Goal: Information Seeking & Learning: Check status

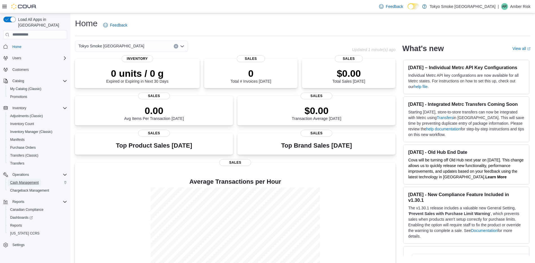
click at [18, 180] on span "Cash Management" at bounding box center [24, 182] width 28 height 5
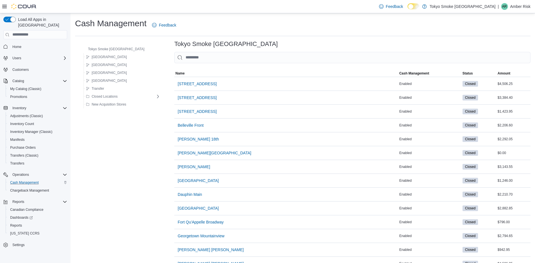
scroll to position [169, 0]
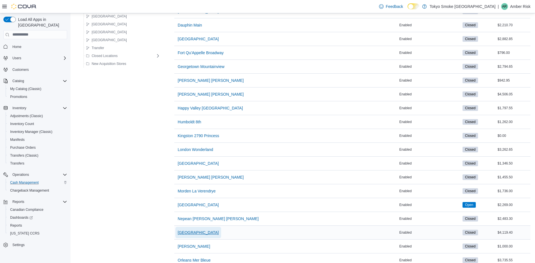
click at [178, 233] on span "[GEOGRAPHIC_DATA]" at bounding box center [198, 232] width 41 height 6
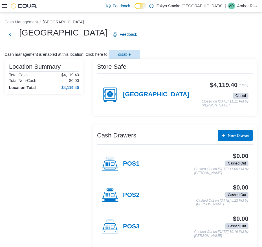
click at [170, 96] on h4 "[GEOGRAPHIC_DATA]" at bounding box center [156, 94] width 66 height 7
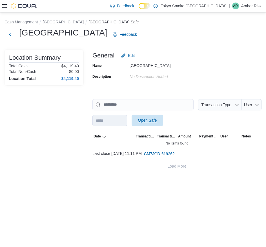
click at [157, 122] on span "Open Safe" at bounding box center [147, 121] width 19 height 6
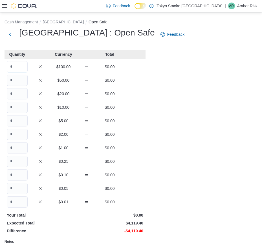
click at [23, 63] on input "Quantity" at bounding box center [17, 66] width 21 height 11
type input "*"
type input "**"
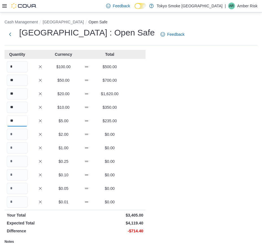
type input "**"
type input "***"
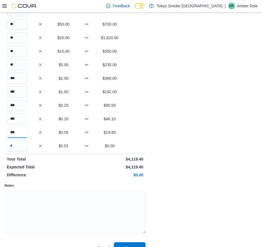
scroll to position [67, 0]
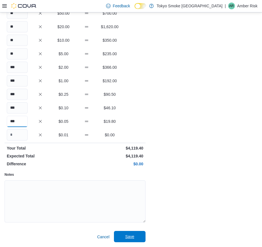
type input "***"
click at [131, 239] on span "Save" at bounding box center [129, 237] width 9 height 6
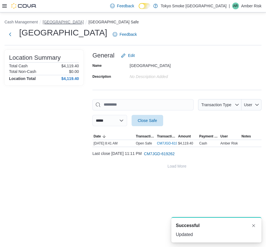
click at [72, 23] on button "[GEOGRAPHIC_DATA]" at bounding box center [63, 22] width 41 height 5
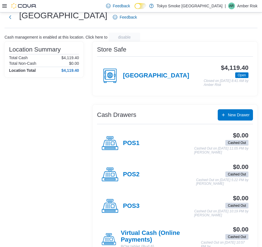
scroll to position [36, 0]
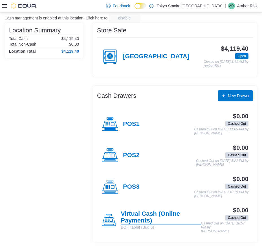
click at [135, 216] on h4 "Virtual Cash (Online Payments)" at bounding box center [161, 218] width 80 height 14
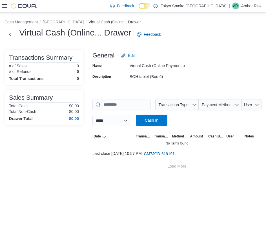
click at [158, 122] on span "Cash In" at bounding box center [152, 121] width 14 height 6
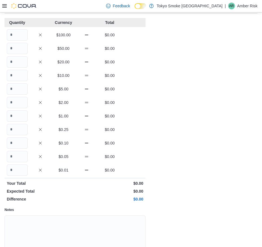
scroll to position [67, 0]
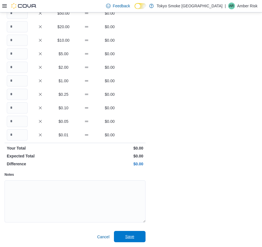
click at [130, 235] on span "Save" at bounding box center [129, 237] width 9 height 6
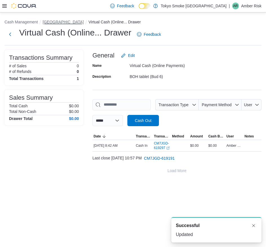
click at [75, 22] on button "[GEOGRAPHIC_DATA]" at bounding box center [63, 22] width 41 height 5
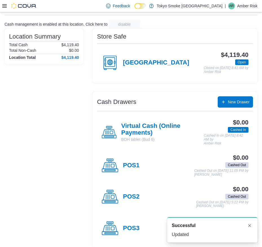
scroll to position [36, 0]
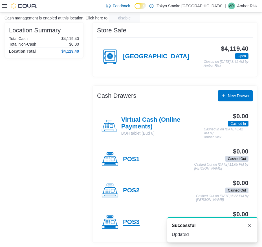
click at [128, 221] on h4 "POS3" at bounding box center [131, 222] width 17 height 7
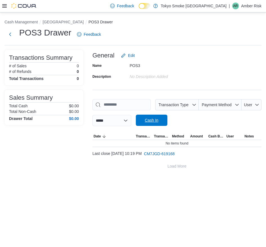
click at [157, 122] on span "Cash In" at bounding box center [152, 121] width 14 height 6
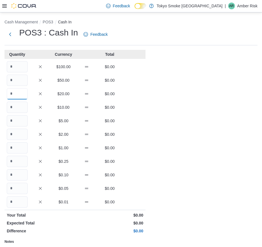
click at [19, 96] on input "Quantity" at bounding box center [17, 93] width 21 height 11
type input "*"
type input "**"
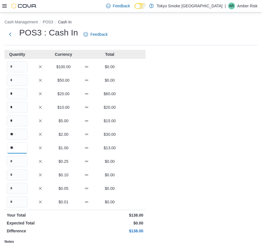
type input "**"
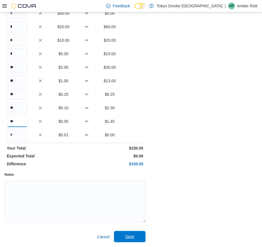
type input "**"
click at [129, 238] on span "Save" at bounding box center [129, 237] width 9 height 6
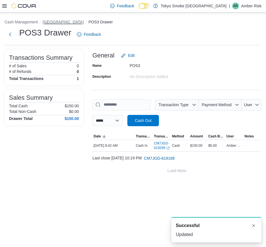
click at [52, 21] on button "[GEOGRAPHIC_DATA]" at bounding box center [63, 22] width 41 height 5
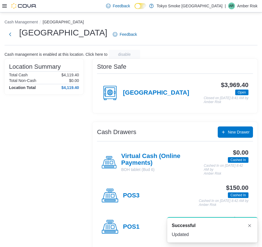
scroll to position [36, 0]
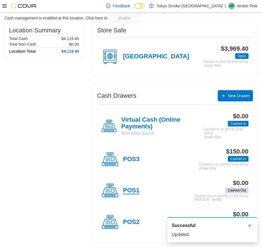
click at [128, 192] on h4 "POS1" at bounding box center [131, 190] width 17 height 7
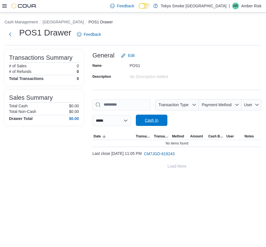
click at [151, 122] on span "Cash In" at bounding box center [151, 120] width 25 height 11
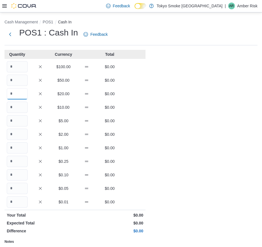
click at [15, 95] on input "Quantity" at bounding box center [17, 93] width 21 height 11
type input "*"
type input "**"
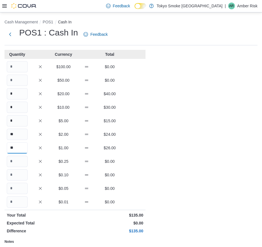
type input "**"
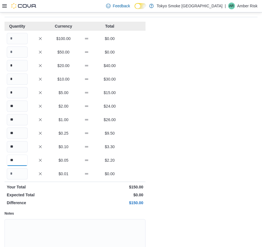
scroll to position [67, 0]
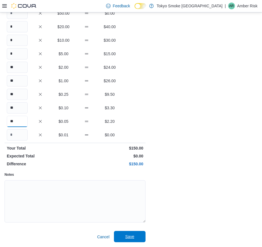
type input "**"
click at [128, 237] on span "Save" at bounding box center [129, 237] width 9 height 6
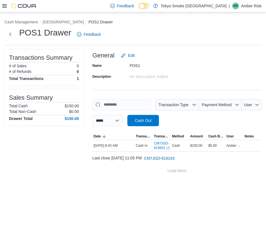
click at [4, 7] on icon at bounding box center [4, 6] width 5 height 5
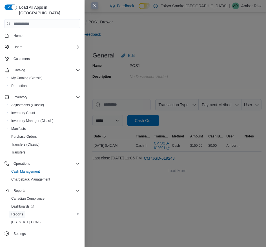
click at [17, 212] on span "Reports" at bounding box center [17, 214] width 12 height 5
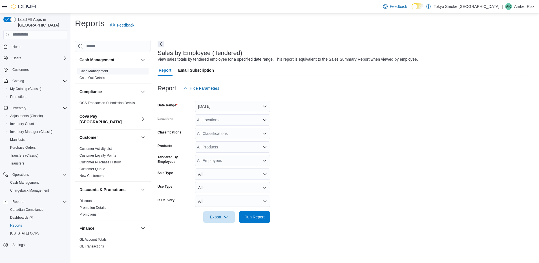
click at [92, 71] on link "Cash Management" at bounding box center [94, 71] width 28 height 4
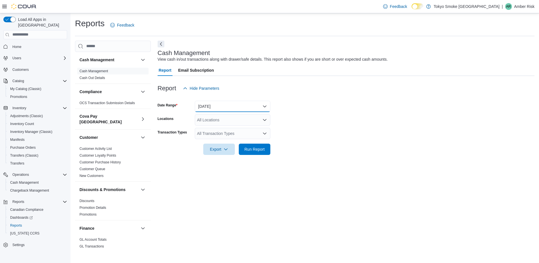
click at [228, 104] on button "[DATE]" at bounding box center [233, 106] width 76 height 11
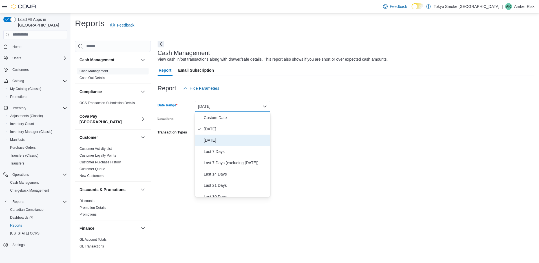
click at [213, 138] on span "[DATE]" at bounding box center [236, 140] width 64 height 7
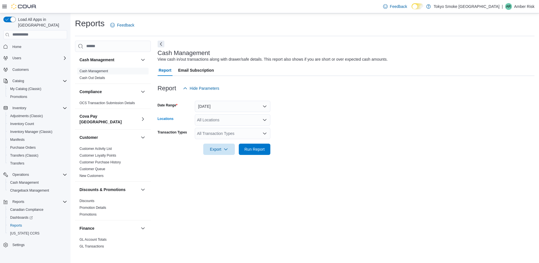
click at [213, 119] on div "All Locations" at bounding box center [233, 119] width 76 height 11
type input "**"
click at [215, 127] on span "[GEOGRAPHIC_DATA]" at bounding box center [230, 130] width 41 height 6
click at [298, 133] on form "Date Range [DATE] Locations [GEOGRAPHIC_DATA] Transaction Types All Transaction…" at bounding box center [346, 124] width 377 height 61
click at [240, 133] on div "All Transaction Types" at bounding box center [233, 133] width 76 height 11
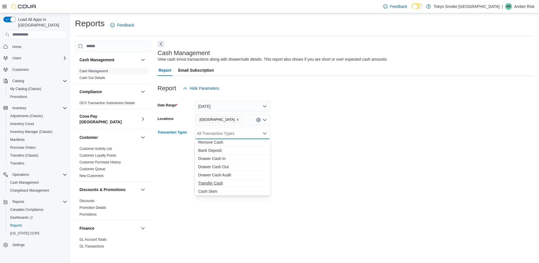
click at [206, 183] on span "Transfer Cash" at bounding box center [232, 183] width 69 height 6
click at [308, 164] on div "Cash Management View cash in/out transactions along with drawer/safe details. T…" at bounding box center [346, 145] width 377 height 208
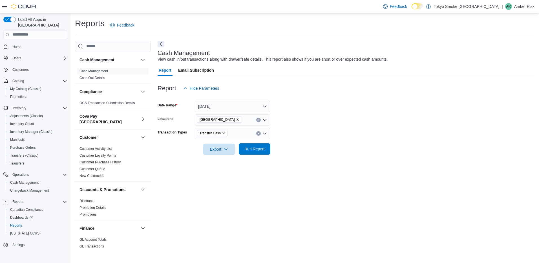
click at [251, 151] on span "Run Report" at bounding box center [254, 149] width 20 height 6
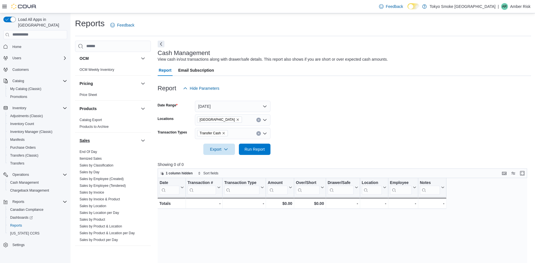
scroll to position [338, 0]
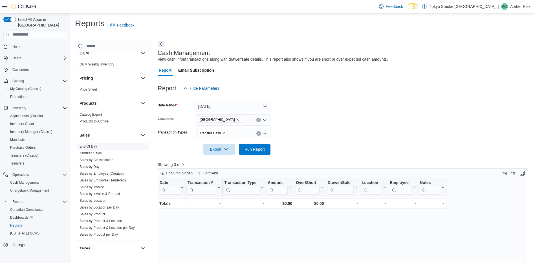
click at [87, 144] on link "End Of Day" at bounding box center [88, 146] width 17 height 4
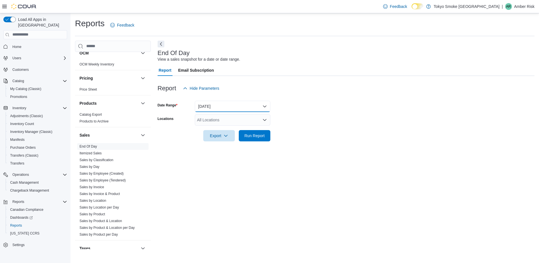
click at [217, 105] on button "[DATE]" at bounding box center [233, 106] width 76 height 11
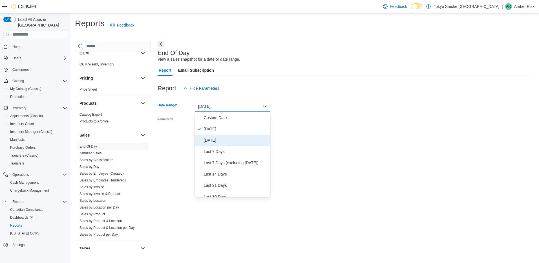
click at [210, 141] on span "[DATE]" at bounding box center [236, 140] width 64 height 7
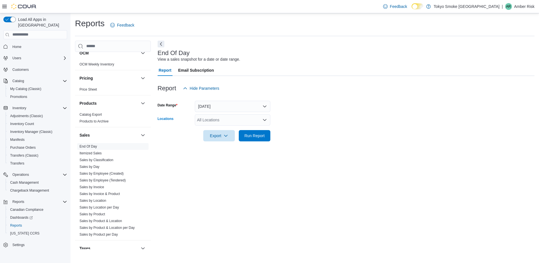
click at [209, 122] on div "All Locations" at bounding box center [233, 119] width 76 height 11
type input "**"
click at [213, 132] on span "[GEOGRAPHIC_DATA]" at bounding box center [230, 130] width 41 height 6
click at [389, 127] on div at bounding box center [346, 127] width 377 height 5
click at [252, 139] on span "Run Report" at bounding box center [254, 135] width 25 height 11
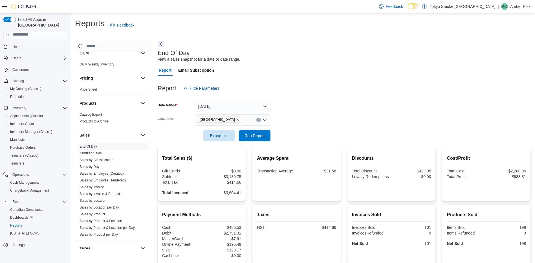
click at [436, 89] on div "Report Hide Parameters" at bounding box center [344, 88] width 373 height 11
click at [332, 102] on form "Date Range [DATE] Locations [GEOGRAPHIC_DATA] Export Run Report" at bounding box center [344, 117] width 373 height 47
